Goal: Information Seeking & Learning: Learn about a topic

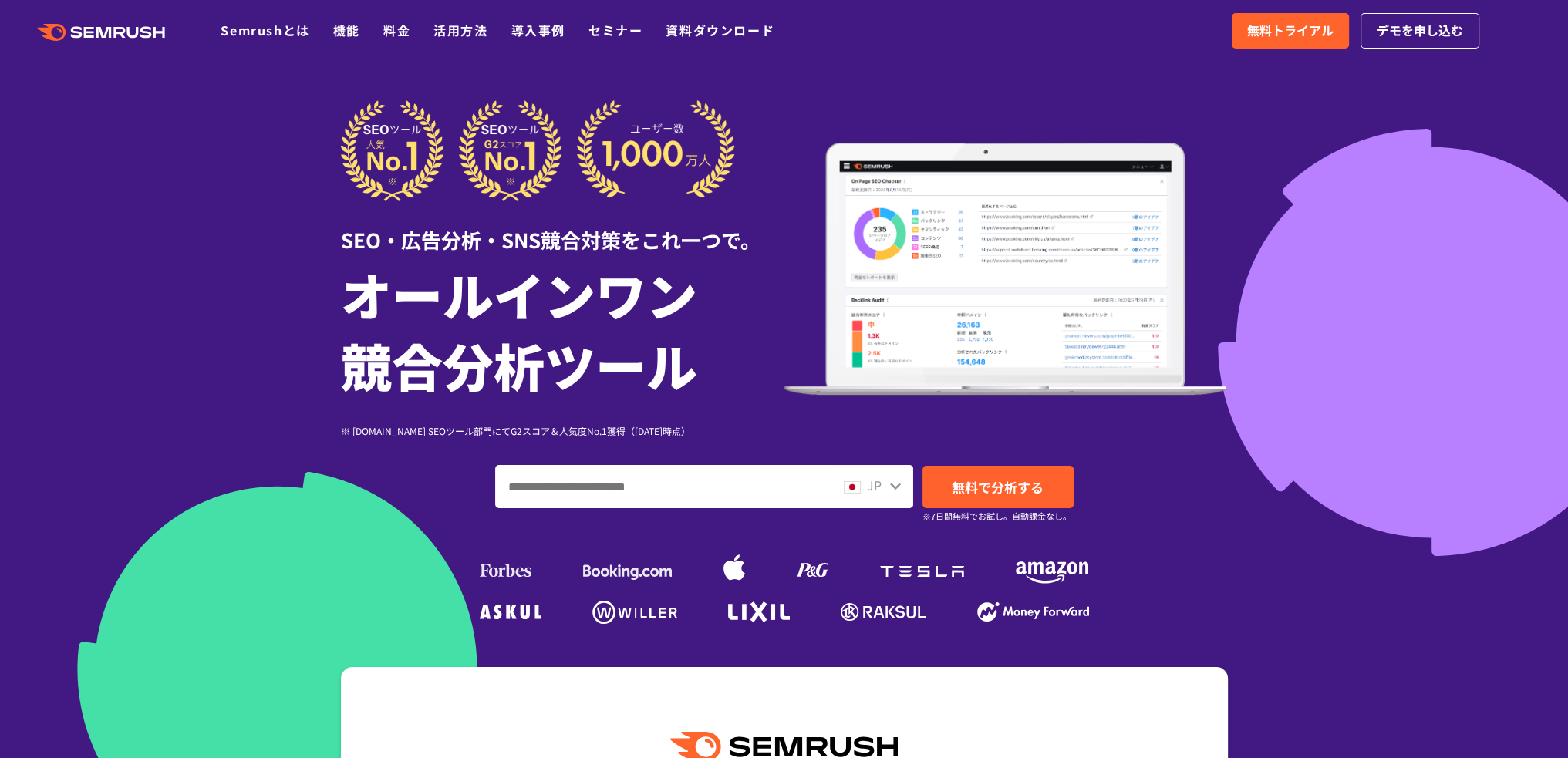
click at [888, 487] on div "JP" at bounding box center [868, 485] width 50 height 20
click at [889, 485] on icon at bounding box center [895, 486] width 12 height 12
click at [876, 494] on div "JP" at bounding box center [868, 485] width 50 height 20
click at [870, 490] on span "JP" at bounding box center [874, 484] width 15 height 19
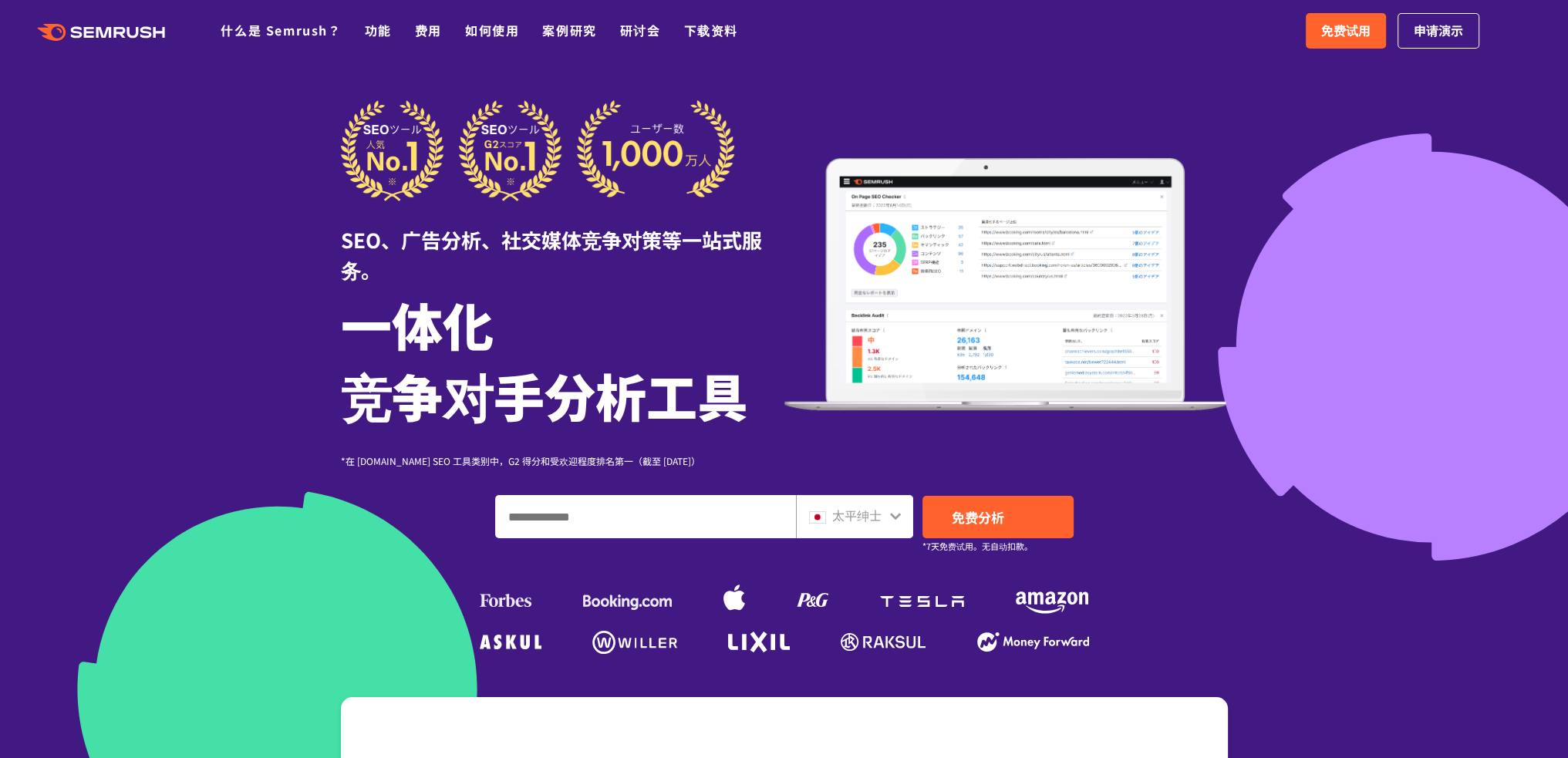
click at [892, 520] on icon at bounding box center [895, 516] width 12 height 12
click at [895, 511] on icon at bounding box center [895, 516] width 12 height 12
click at [825, 511] on div "太平绅士" at bounding box center [851, 515] width 84 height 20
click at [658, 512] on input "输入域名、关键字或 URL" at bounding box center [645, 516] width 299 height 42
click at [866, 510] on font "太平绅士" at bounding box center [857, 514] width 50 height 19
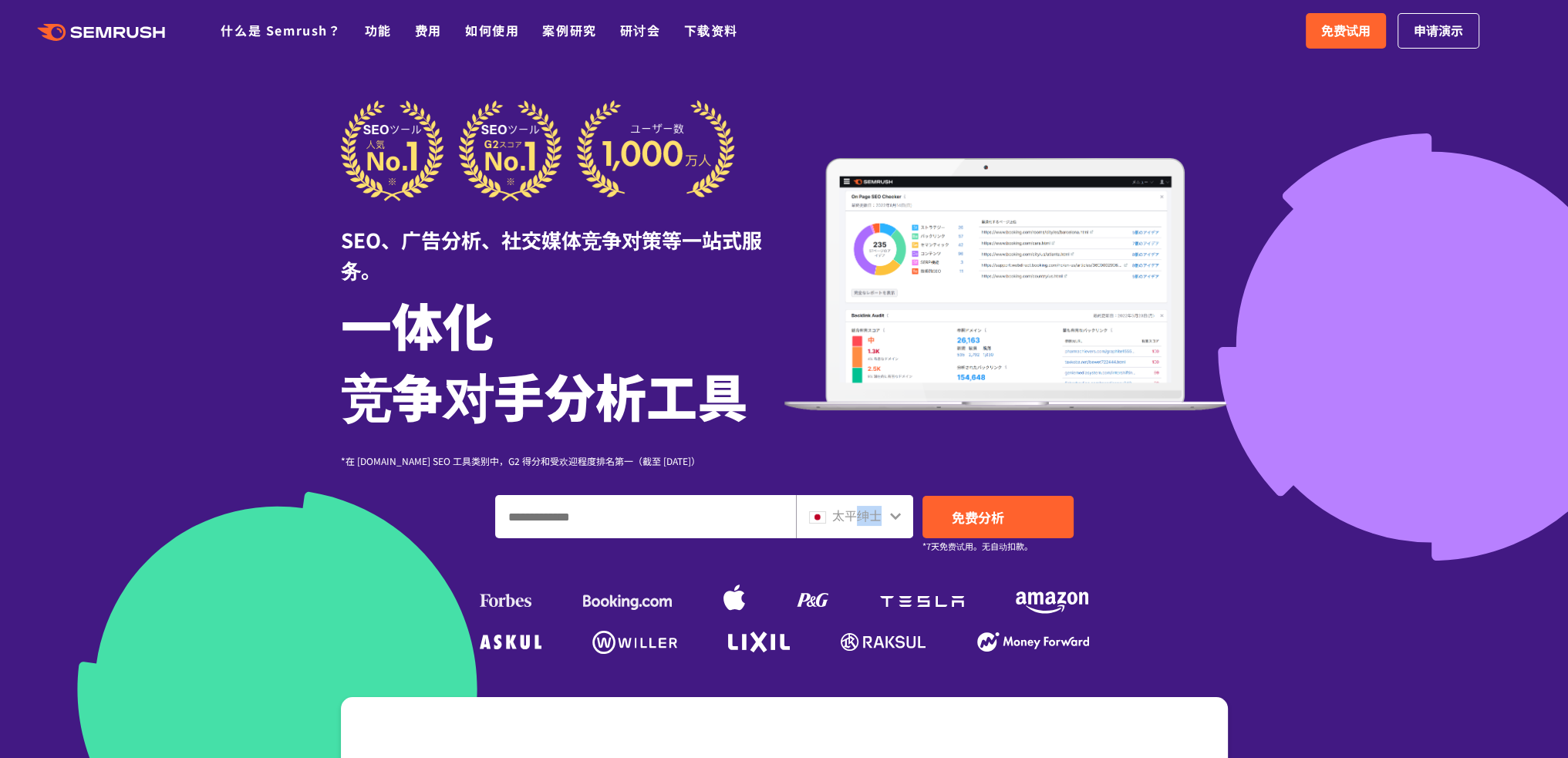
click at [866, 510] on font "太平绅士" at bounding box center [857, 514] width 50 height 19
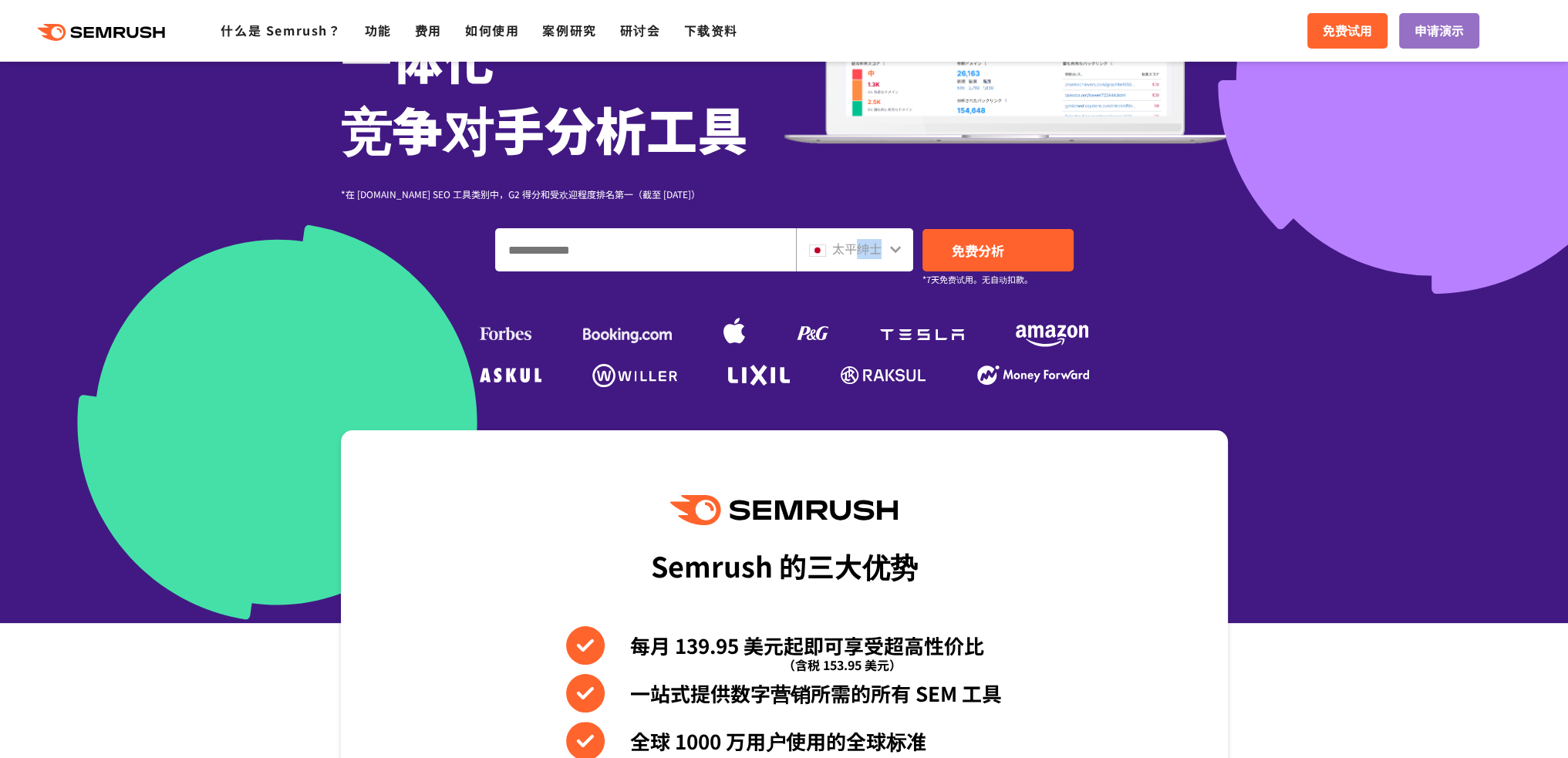
scroll to position [231, 0]
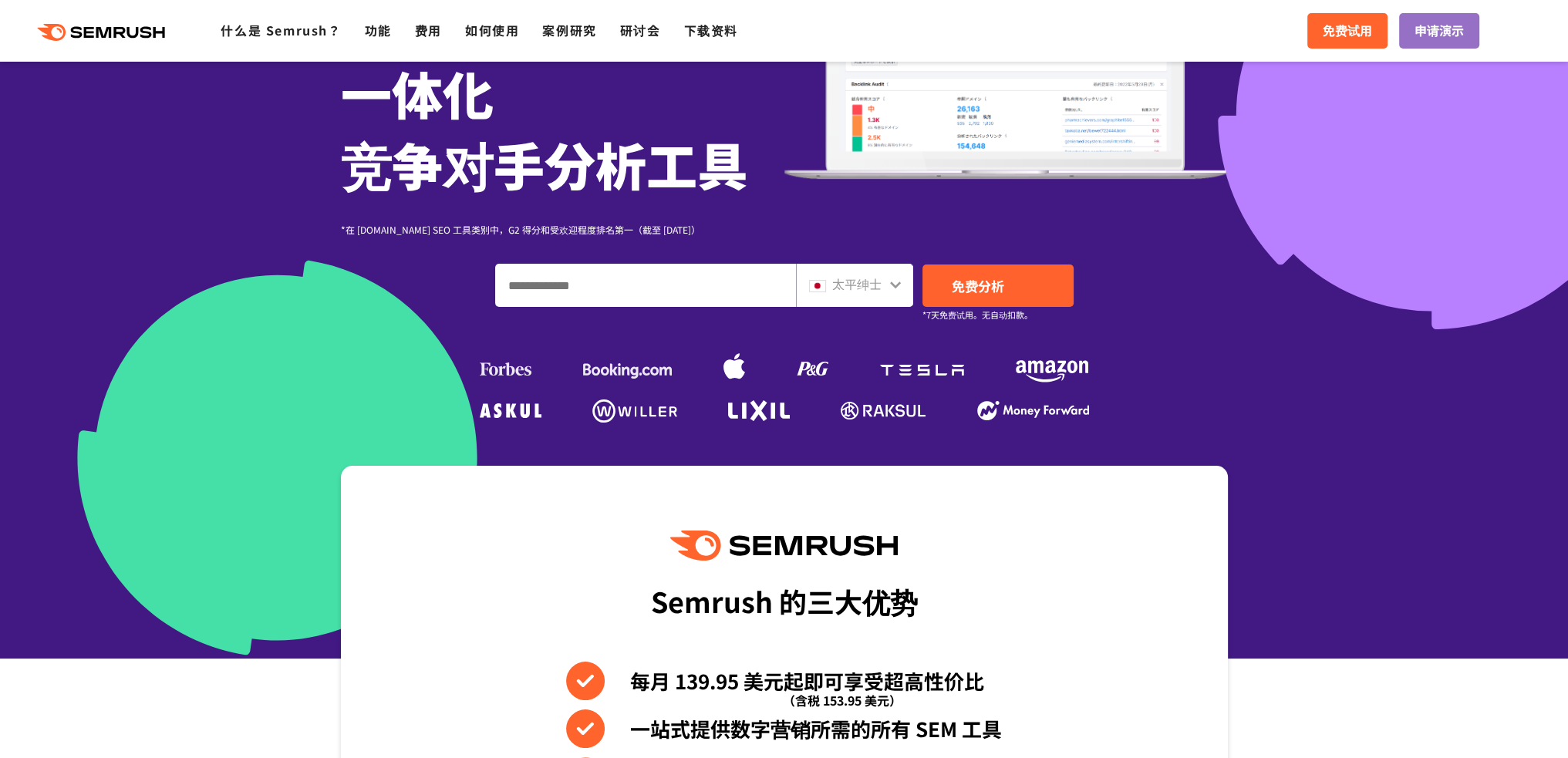
click at [848, 287] on font "太平绅士" at bounding box center [857, 284] width 50 height 19
drag, startPoint x: 900, startPoint y: 265, endPoint x: 899, endPoint y: 274, distance: 9.1
click at [901, 265] on div "太平绅士" at bounding box center [854, 285] width 117 height 43
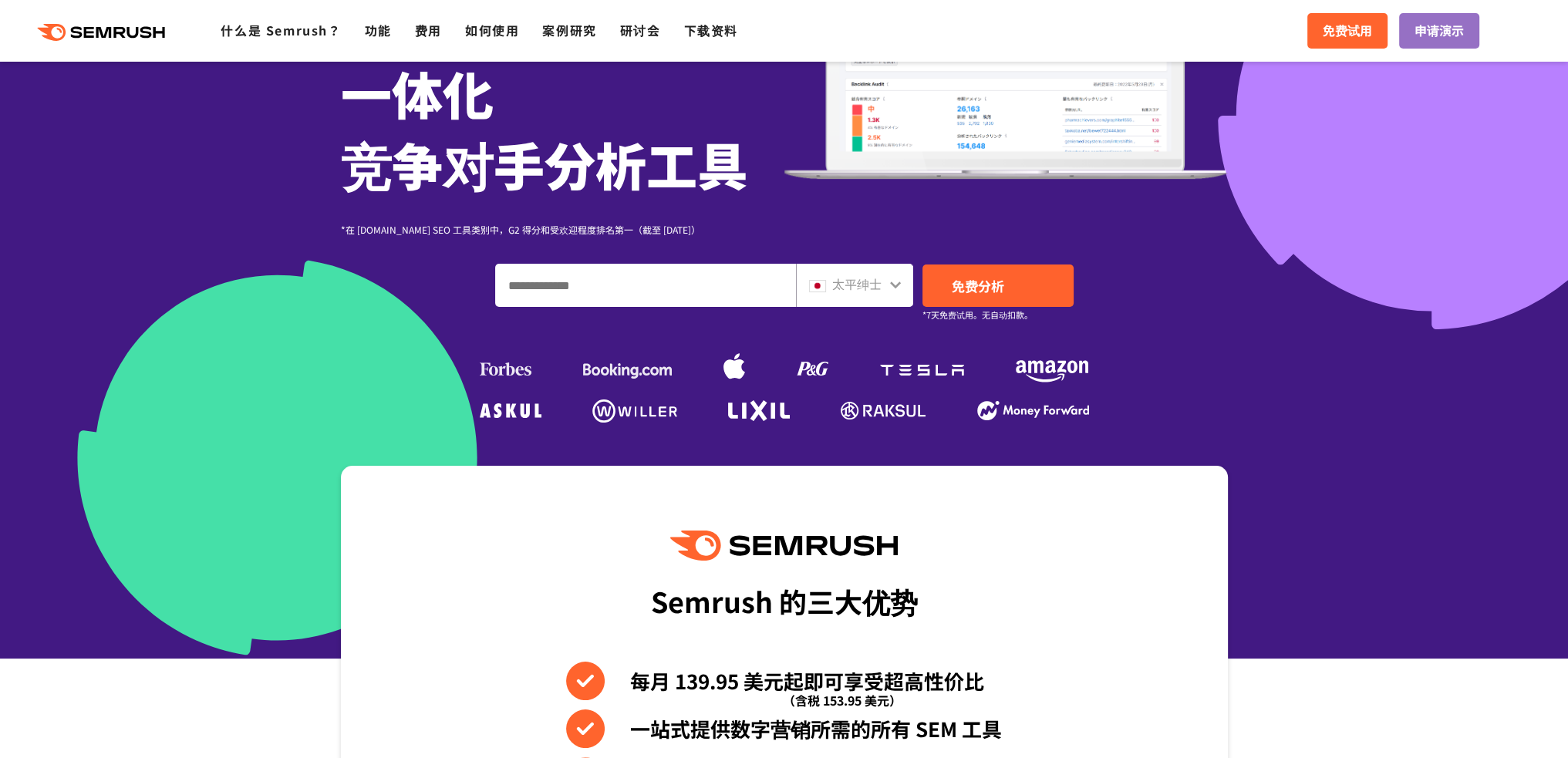
click at [895, 286] on icon at bounding box center [895, 285] width 11 height 7
click at [679, 281] on input "输入域名、关键字或 URL" at bounding box center [645, 285] width 299 height 42
click at [525, 288] on input "输入域名、关键字或 URL" at bounding box center [645, 285] width 299 height 42
paste input "*********"
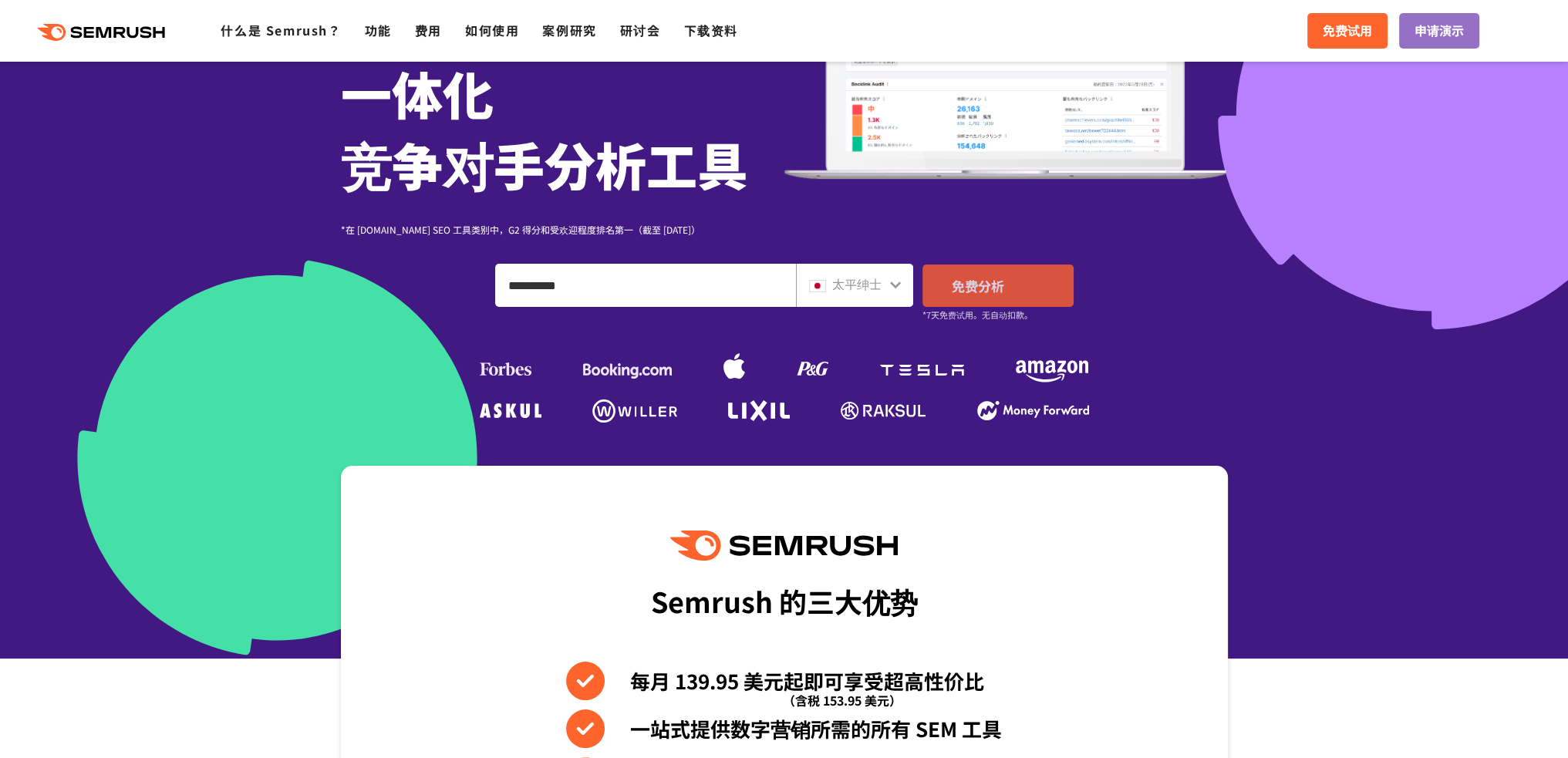
type input "*********"
click at [961, 286] on font "免费分析" at bounding box center [977, 285] width 52 height 20
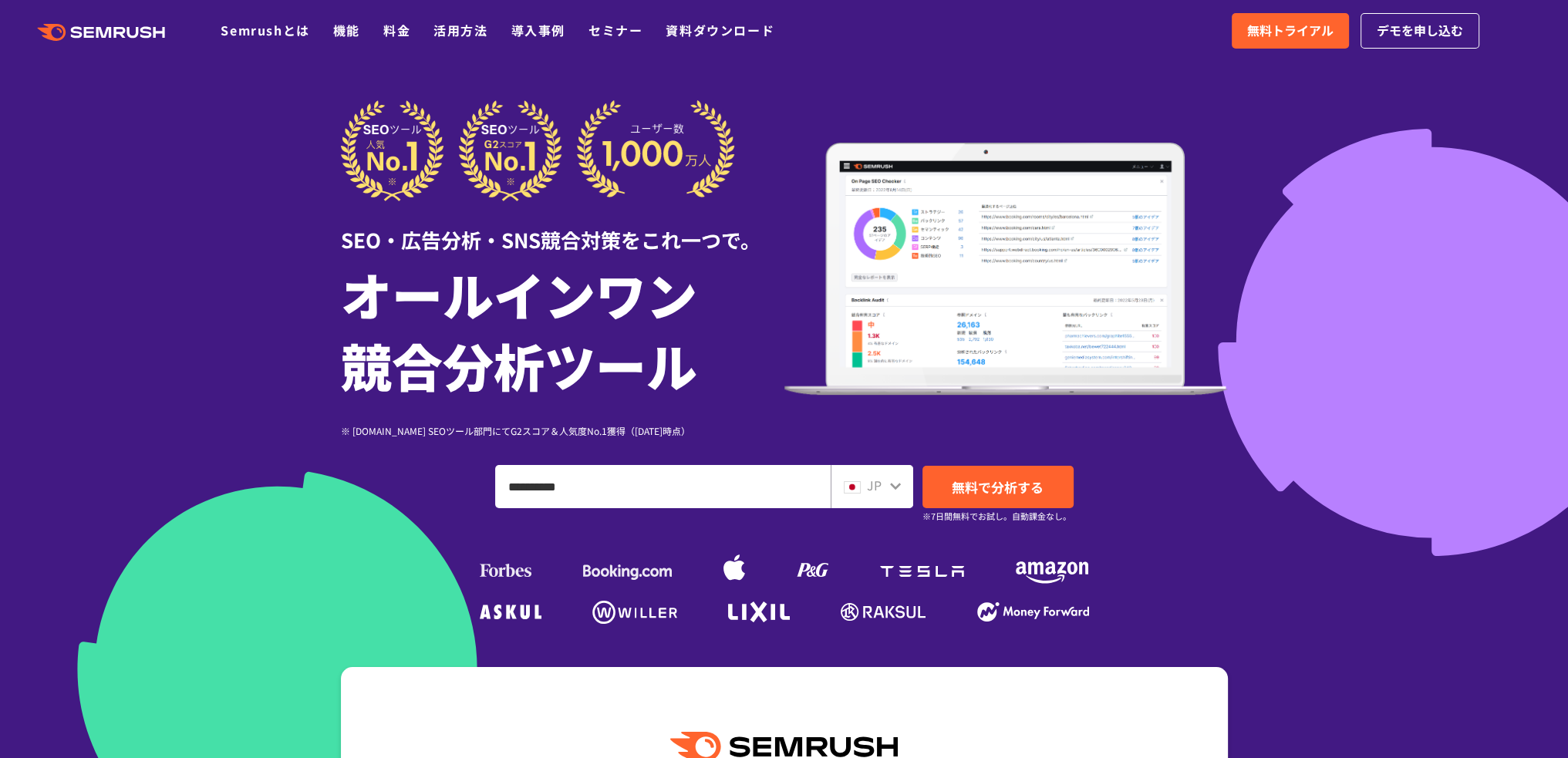
click at [710, 475] on input "*********" at bounding box center [662, 486] width 333 height 42
click at [876, 481] on span "JP" at bounding box center [874, 484] width 15 height 19
click at [876, 480] on span "JP" at bounding box center [874, 484] width 15 height 19
click at [904, 478] on div "JP" at bounding box center [871, 486] width 82 height 43
click at [886, 481] on div "JP" at bounding box center [868, 485] width 50 height 20
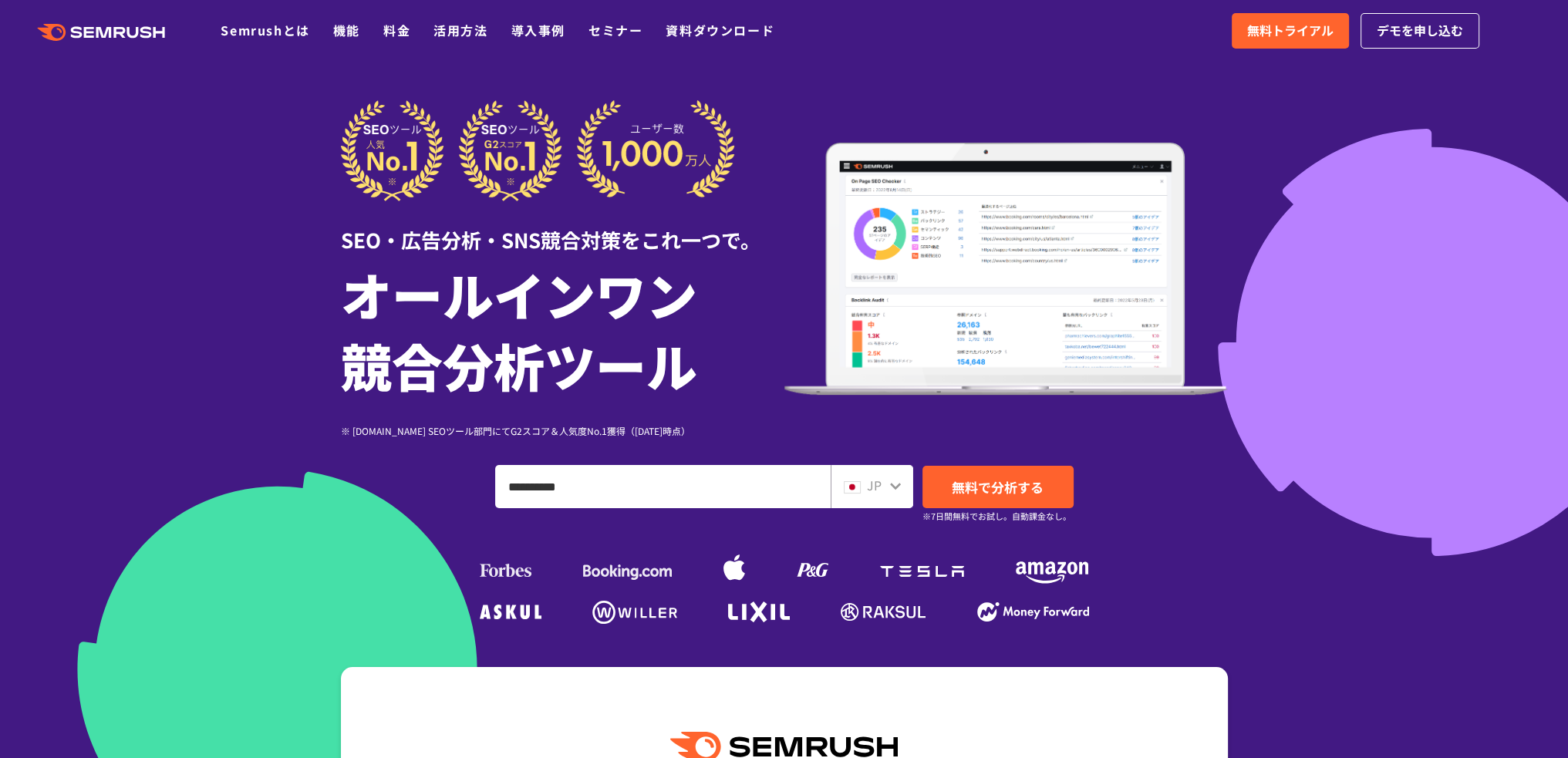
click at [731, 489] on input "*********" at bounding box center [662, 486] width 333 height 42
drag, startPoint x: 514, startPoint y: 481, endPoint x: 492, endPoint y: 483, distance: 22.1
click at [492, 483] on div "********* JP 無料で分析する ※7日間無料でお試し。自動課金なし。" at bounding box center [784, 486] width 887 height 43
type input "*********"
click at [887, 481] on div "JP" at bounding box center [868, 485] width 50 height 20
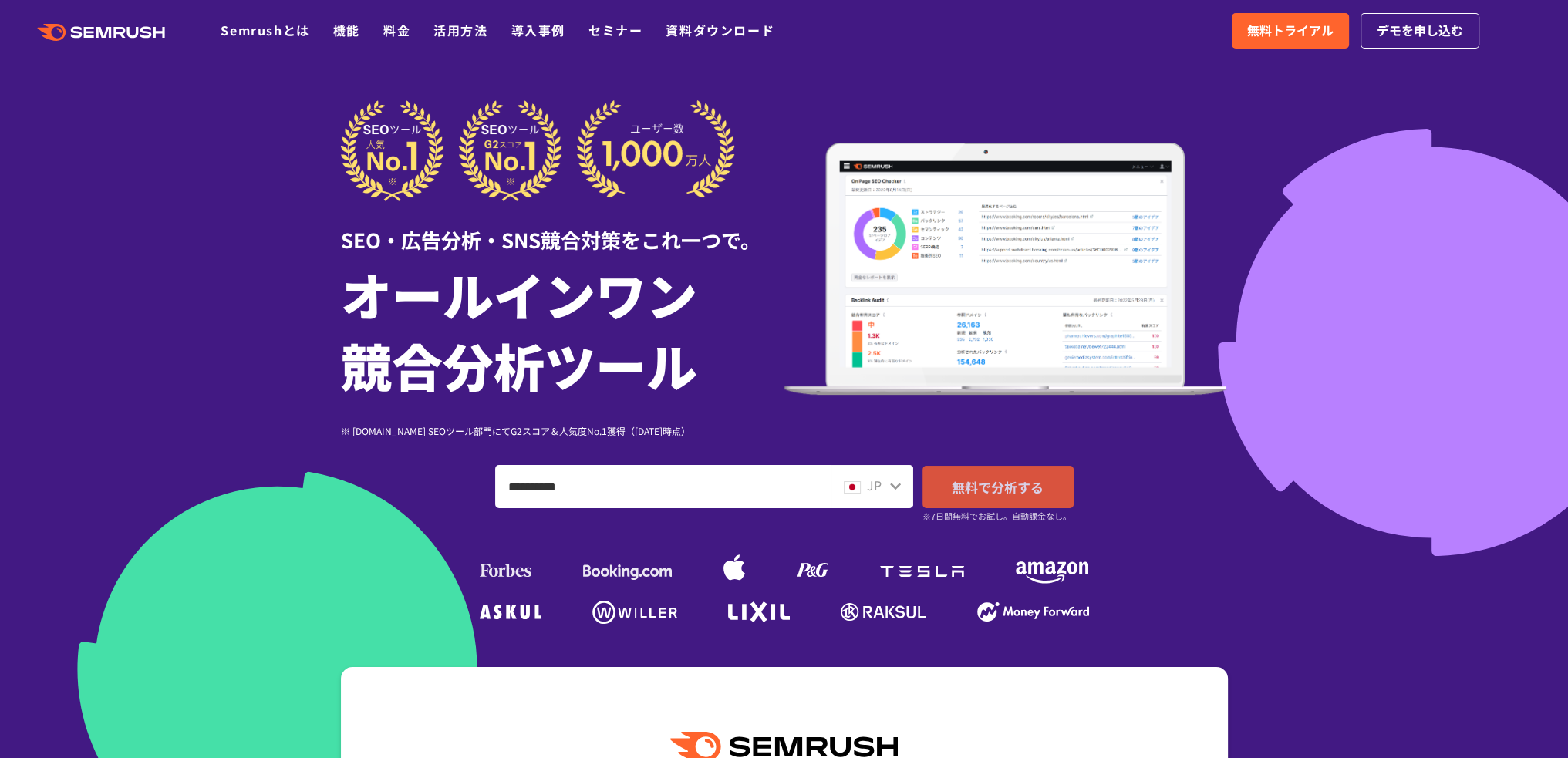
click at [1007, 488] on span "無料で分析する" at bounding box center [997, 487] width 91 height 20
